Goal: Information Seeking & Learning: Learn about a topic

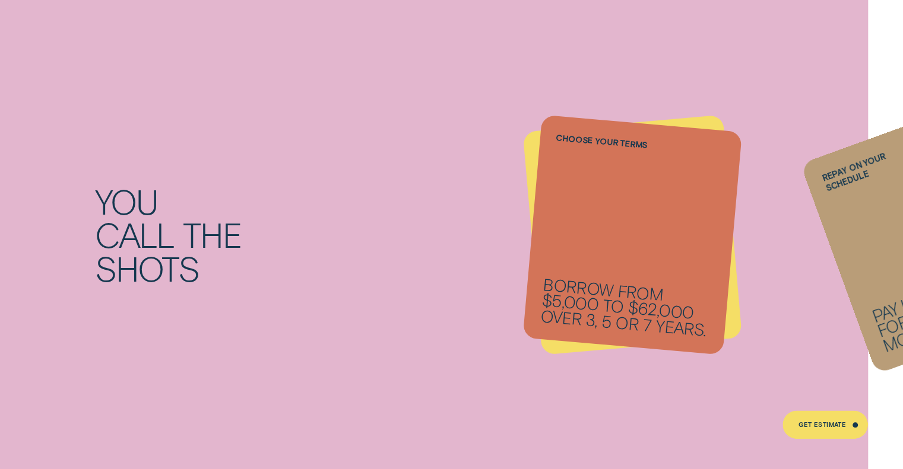
scroll to position [1155, 0]
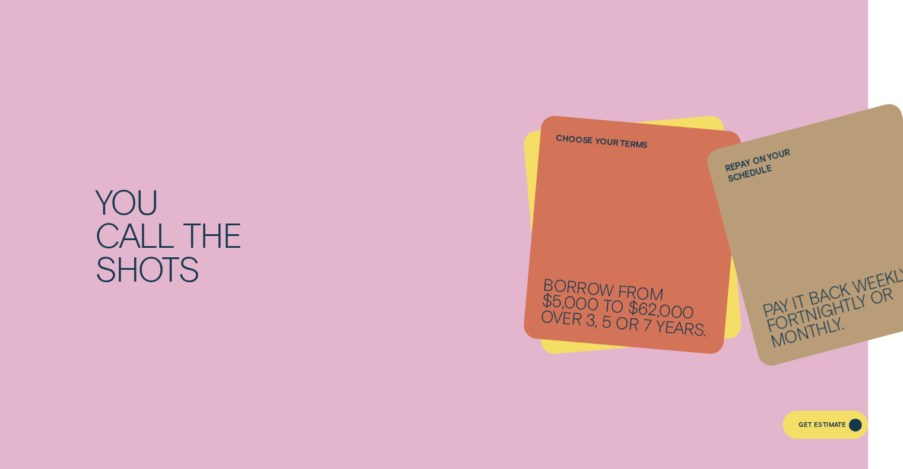
click at [828, 428] on div "Get Estimate" at bounding box center [821, 426] width 47 height 5
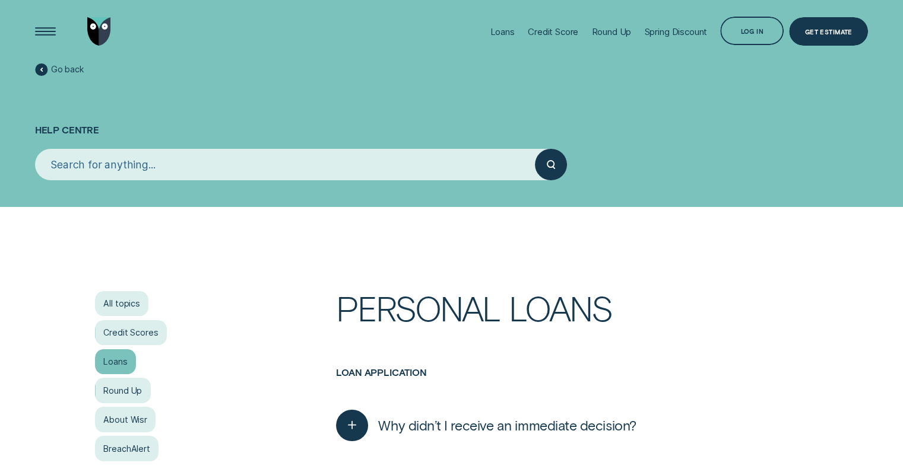
click at [115, 362] on div "Loans" at bounding box center [115, 363] width 41 height 26
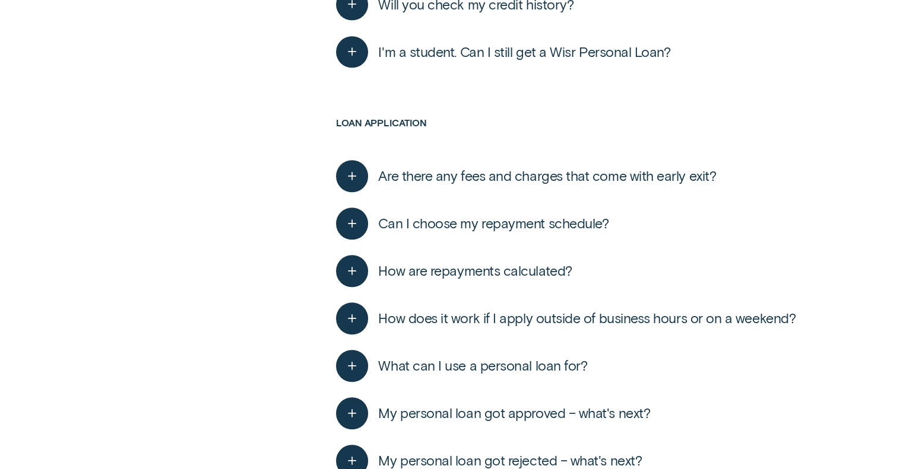
scroll to position [981, 0]
